Goal: Task Accomplishment & Management: Manage account settings

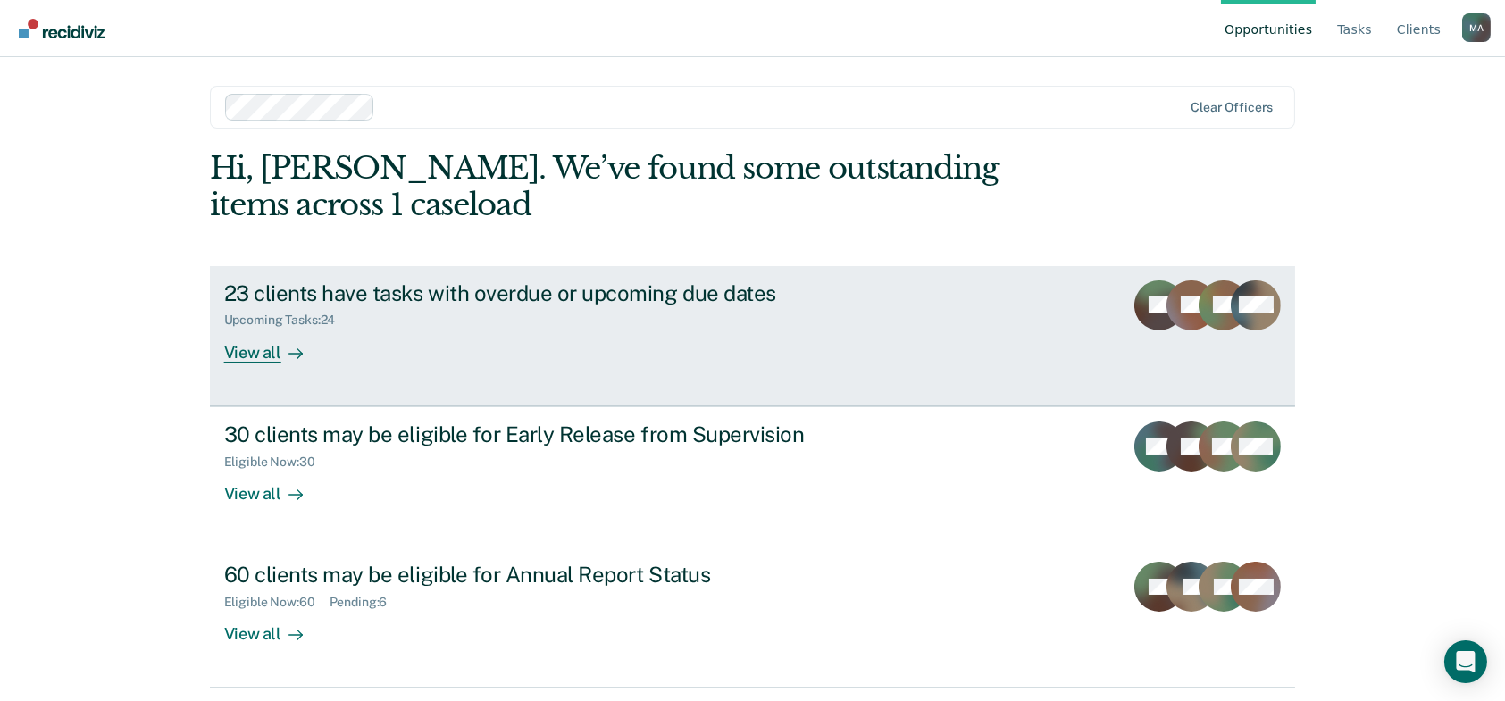
click at [679, 300] on div "23 clients have tasks with overdue or upcoming due dates" at bounding box center [537, 294] width 627 height 26
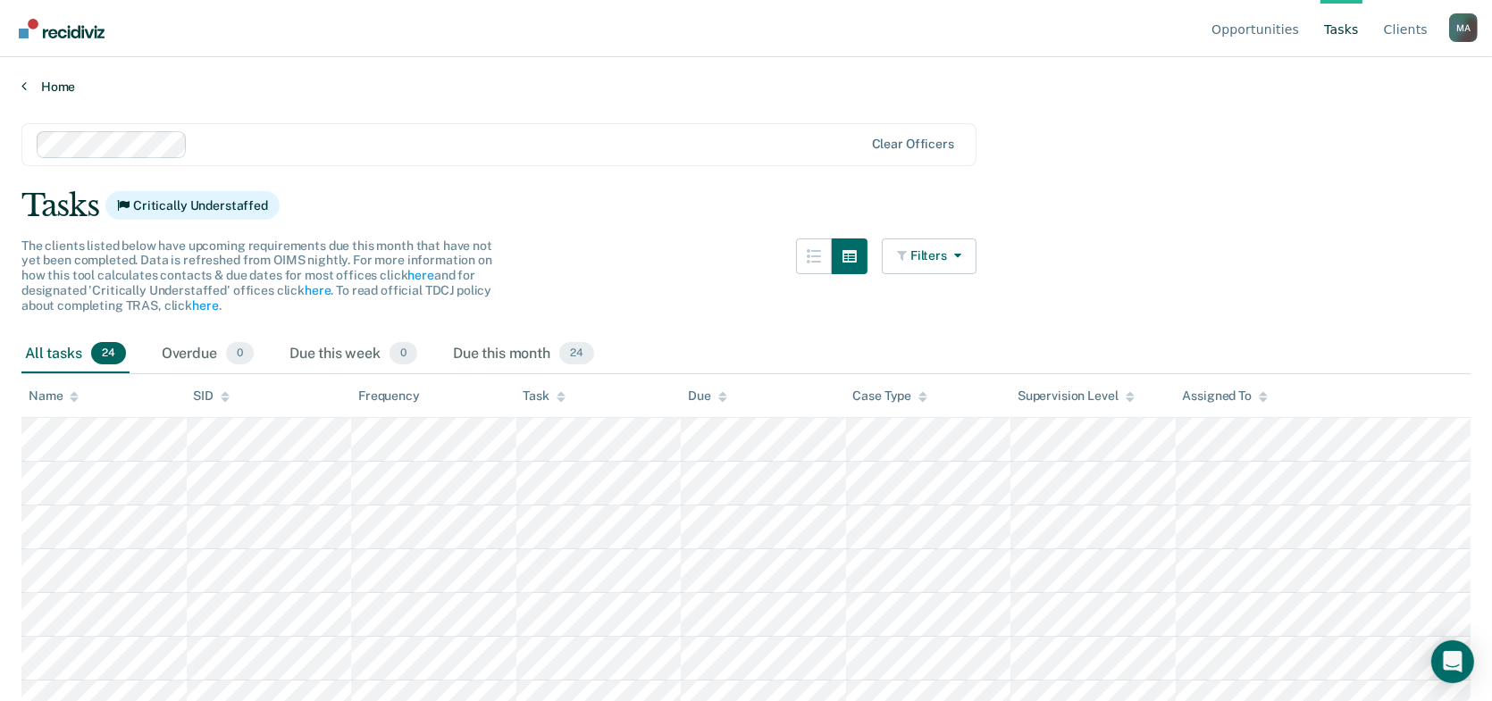
click at [56, 88] on link "Home" at bounding box center [745, 87] width 1449 height 16
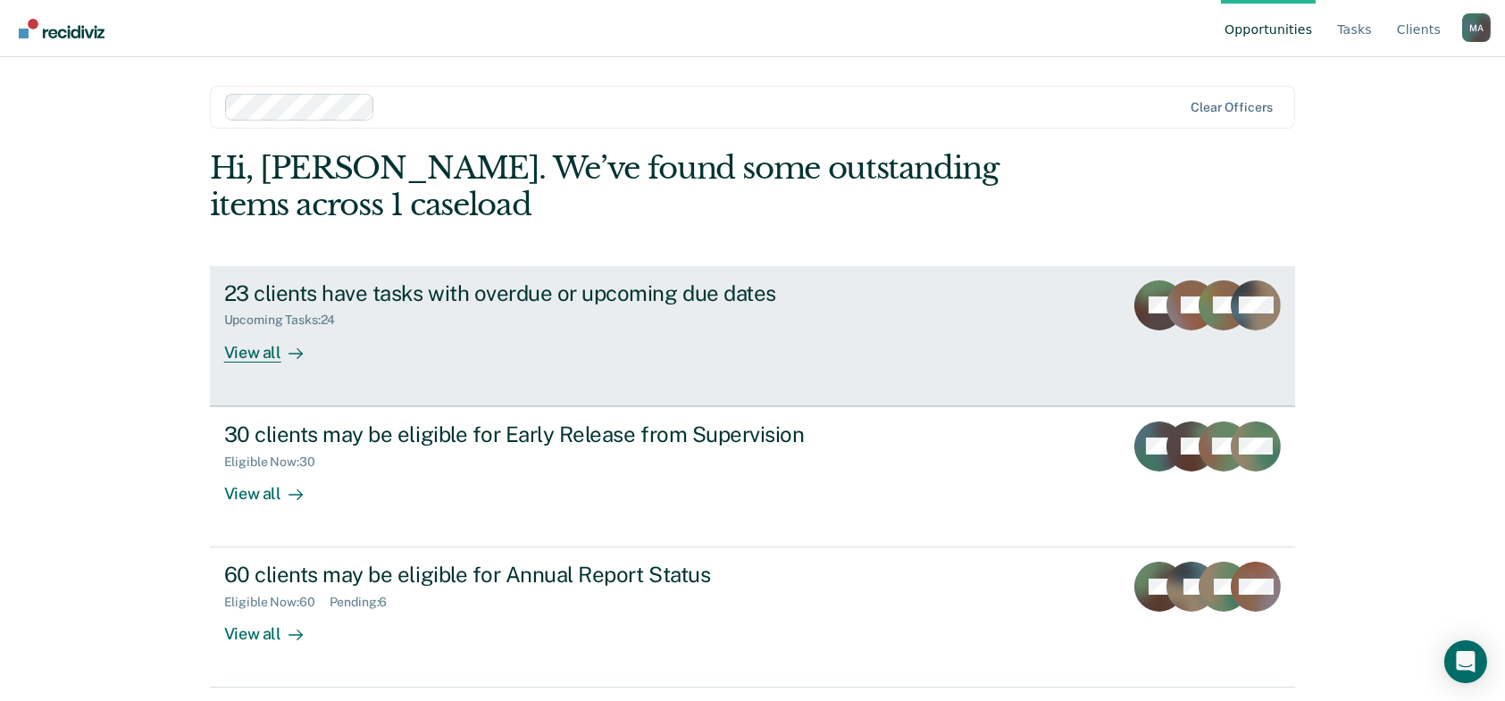
click at [349, 281] on div "23 clients have tasks with overdue or upcoming due dates" at bounding box center [537, 294] width 627 height 26
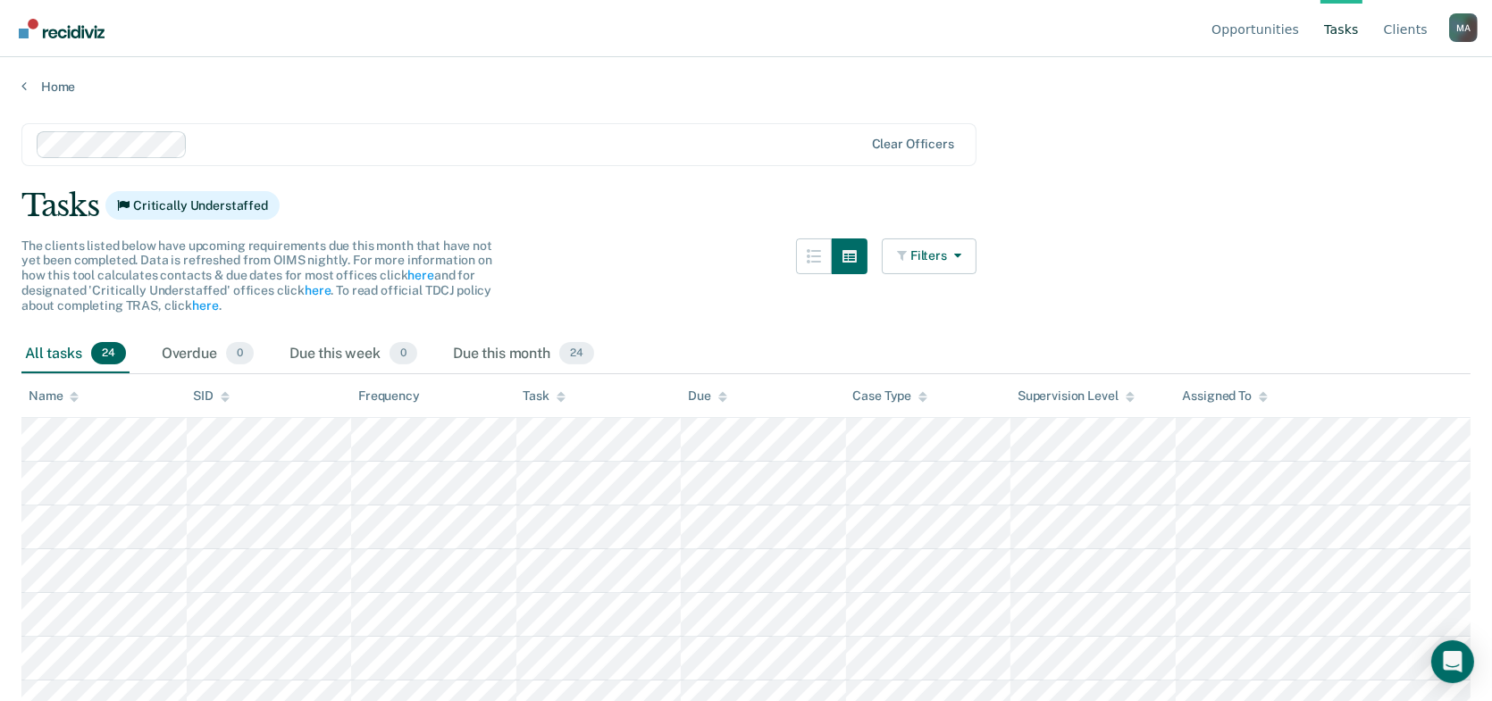
click at [688, 198] on div "Tasks Critically Understaffed" at bounding box center [745, 206] width 1449 height 37
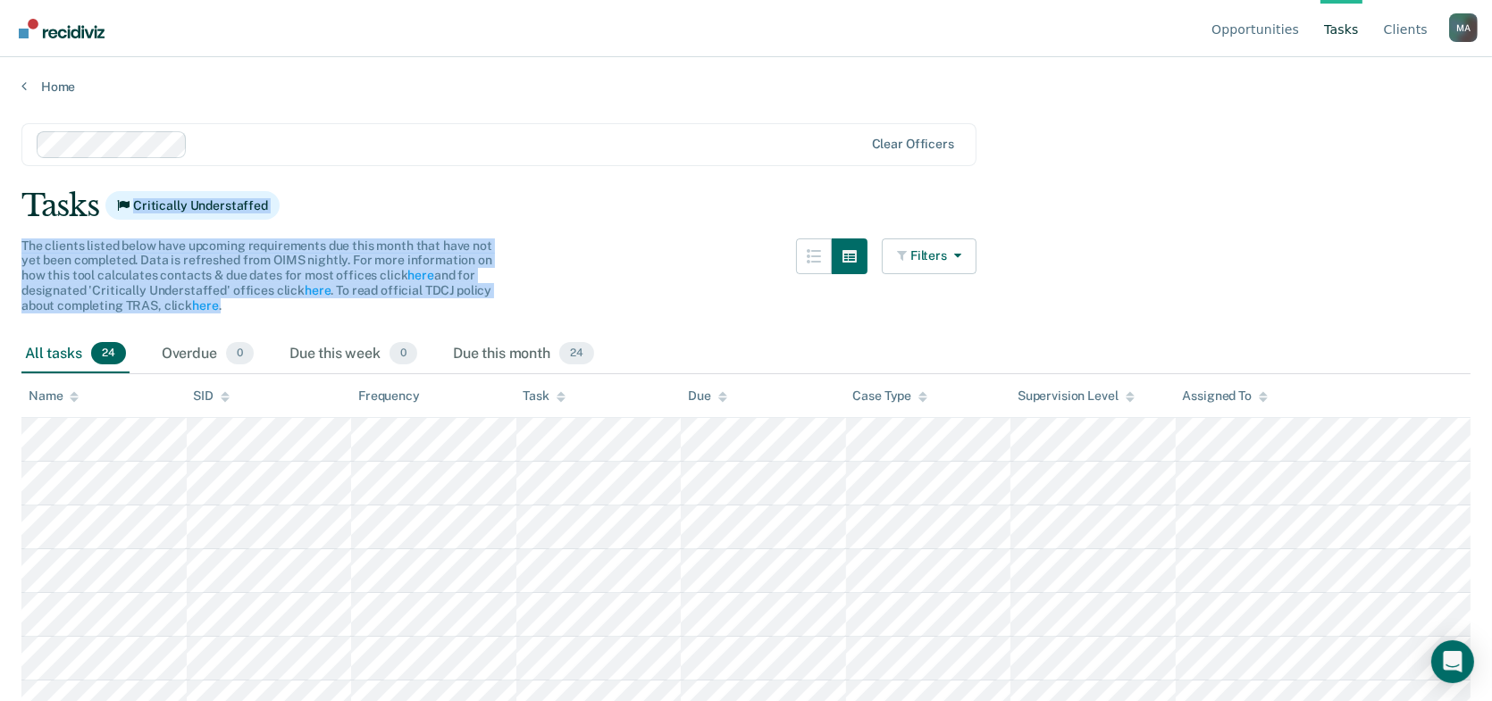
click at [695, 247] on main "Clear officers Tasks Critically Understaffed The clients listed below have upco…" at bounding box center [746, 395] width 1492 height 601
click at [695, 248] on div "The clients listed below have upcoming requirements due this month that have no…" at bounding box center [498, 287] width 955 height 96
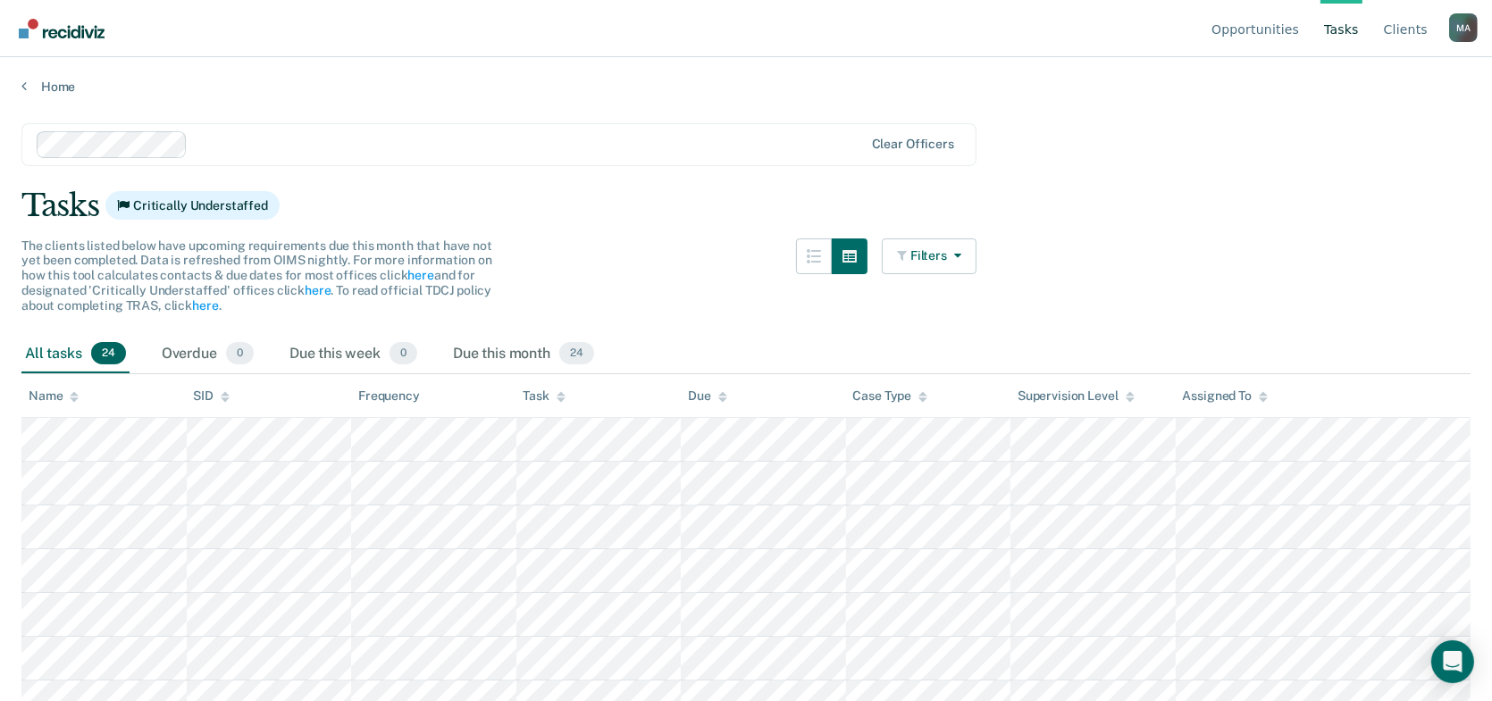
click at [1260, 283] on main "Clear officers Tasks Critically Understaffed The clients listed below have upco…" at bounding box center [746, 395] width 1492 height 601
click at [1157, 331] on main "Clear officers Tasks Critically Understaffed The clients listed below have upco…" at bounding box center [746, 395] width 1492 height 601
click at [1140, 221] on div "Tasks Critically Understaffed" at bounding box center [745, 206] width 1449 height 37
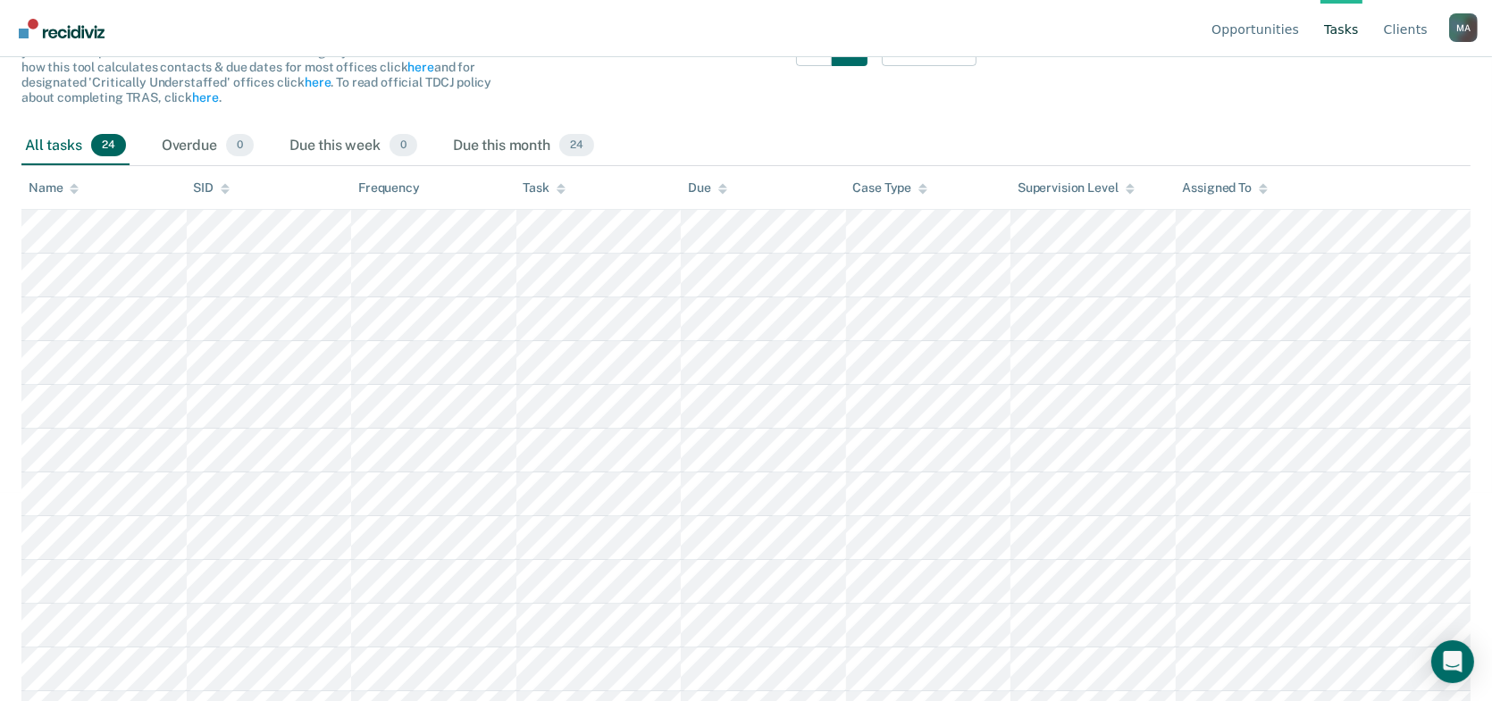
scroll to position [89, 0]
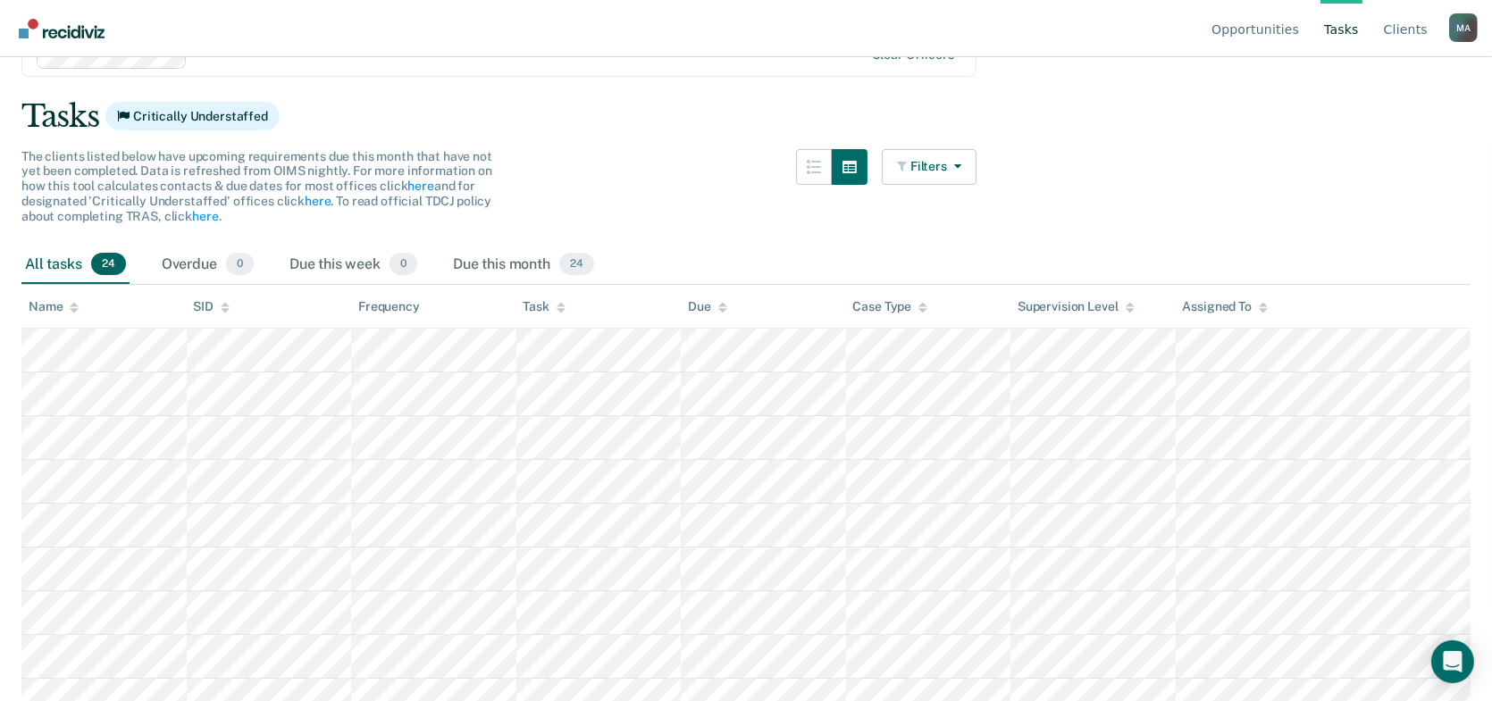
drag, startPoint x: 622, startPoint y: 210, endPoint x: 609, endPoint y: 203, distance: 14.4
click at [610, 205] on div "The clients listed below have upcoming requirements due this month that have no…" at bounding box center [498, 197] width 955 height 96
drag, startPoint x: 546, startPoint y: 13, endPoint x: 516, endPoint y: 39, distance: 39.8
click at [524, 34] on nav "Opportunities Tasks Client s [PERSON_NAME] M A Profile How it works Log Out" at bounding box center [745, 28] width 1463 height 56
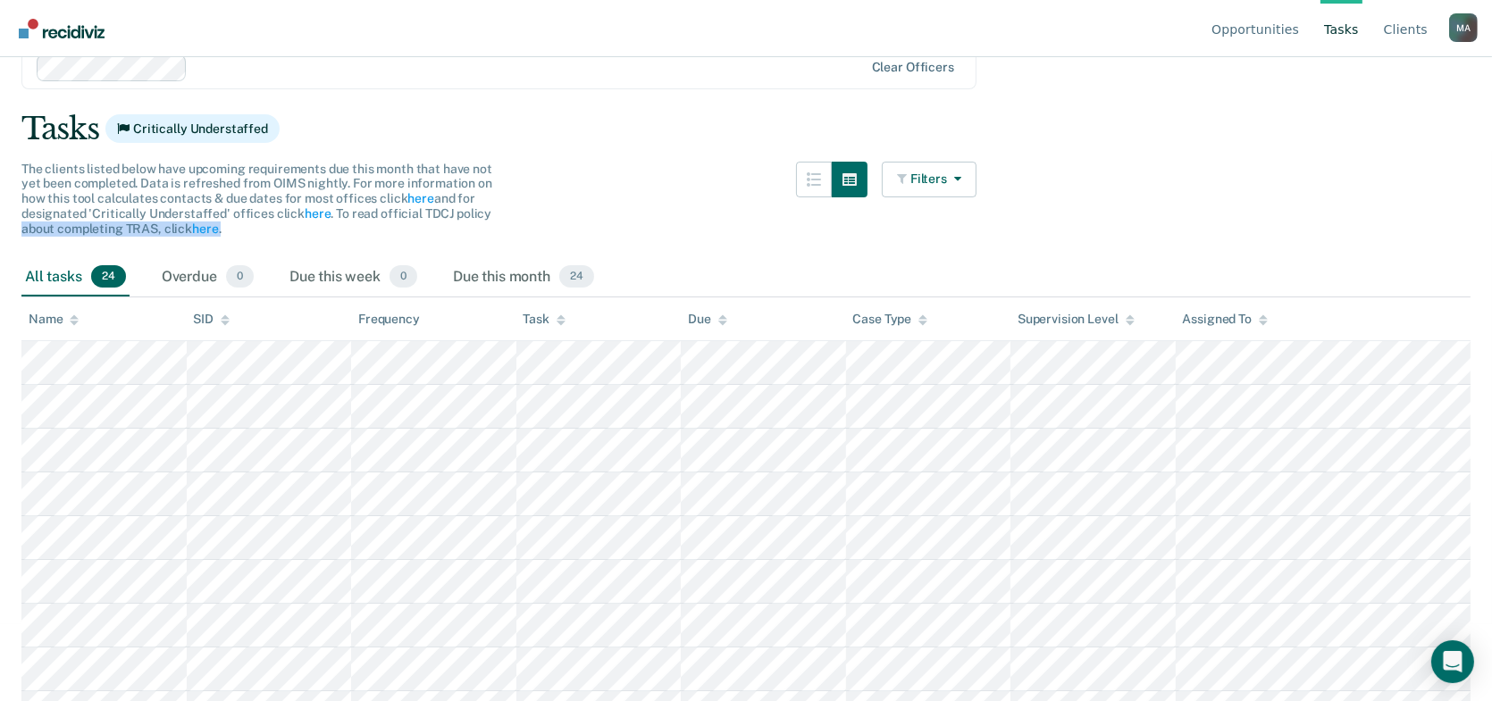
scroll to position [0, 0]
